Goal: Find specific page/section: Find specific page/section

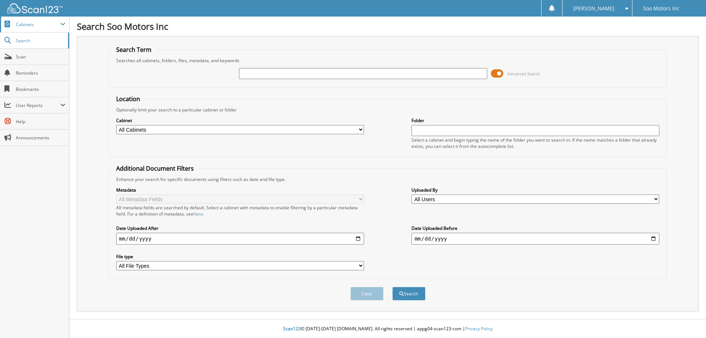
click at [54, 24] on span "Cabinets" at bounding box center [38, 24] width 44 height 6
click at [22, 43] on span "Search" at bounding box center [40, 41] width 49 height 6
type input "64289"
click at [493, 70] on span at bounding box center [497, 73] width 13 height 11
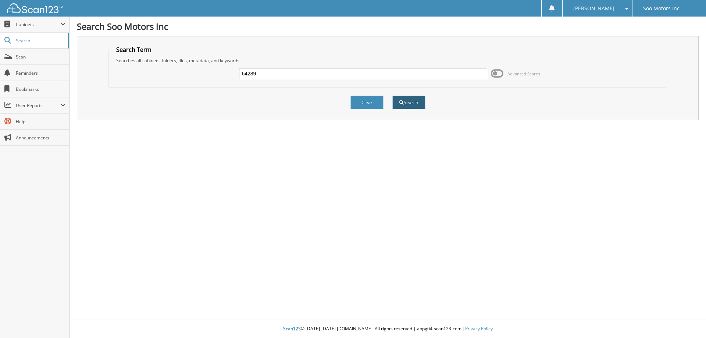
click at [419, 102] on button "Search" at bounding box center [408, 103] width 33 height 14
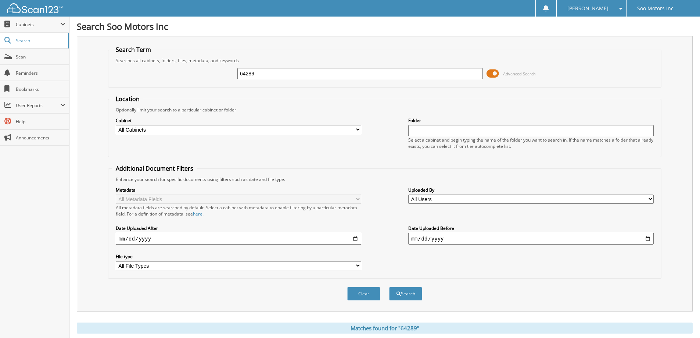
click at [501, 75] on span "Advanced Search" at bounding box center [511, 73] width 49 height 11
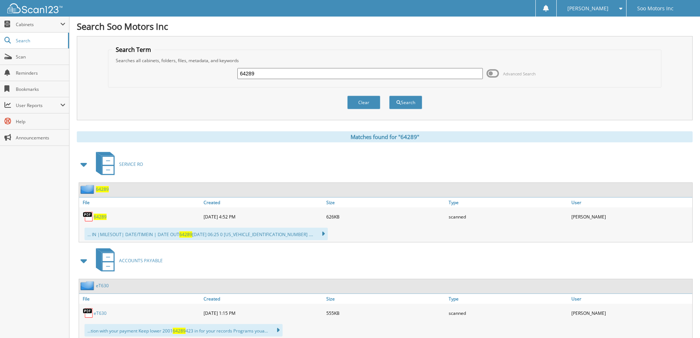
click at [100, 217] on span "64289" at bounding box center [100, 217] width 13 height 6
